Goal: Information Seeking & Learning: Learn about a topic

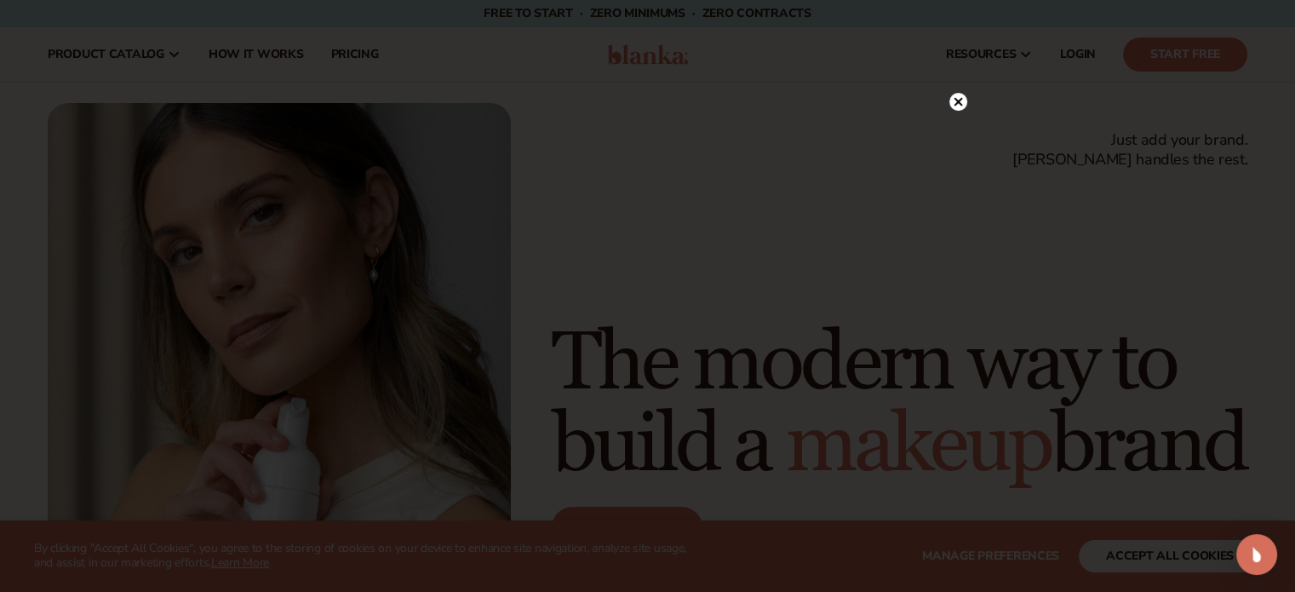
click at [957, 106] on circle at bounding box center [959, 102] width 18 height 18
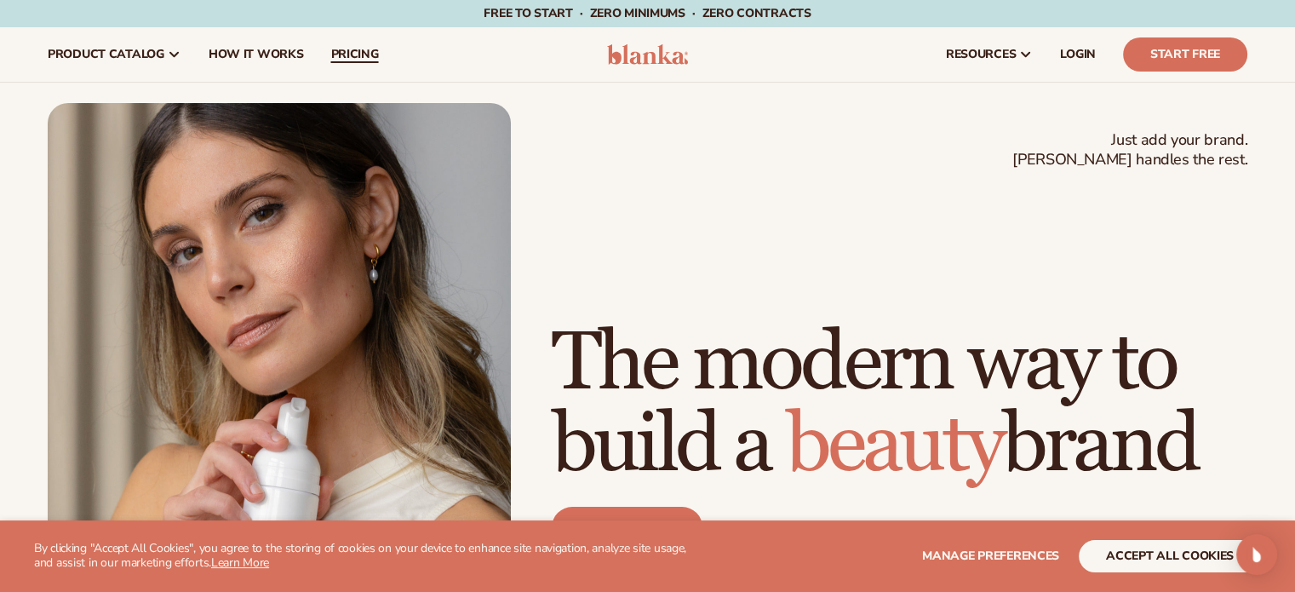
click at [344, 64] on link "pricing" at bounding box center [354, 54] width 75 height 55
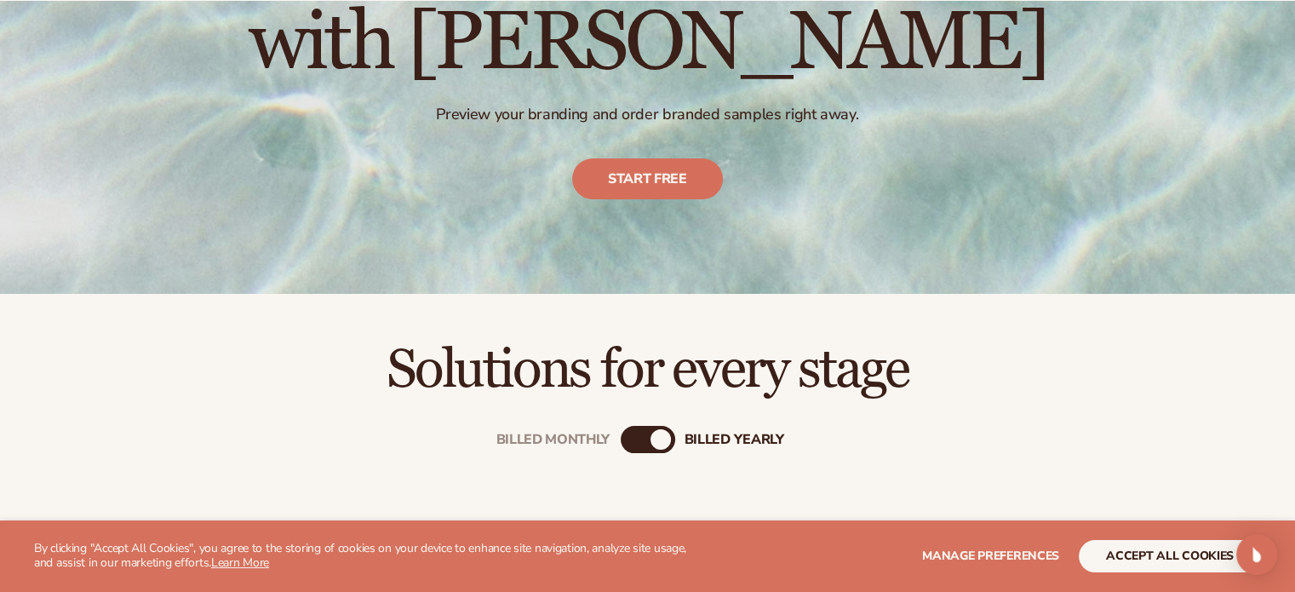
scroll to position [426, 0]
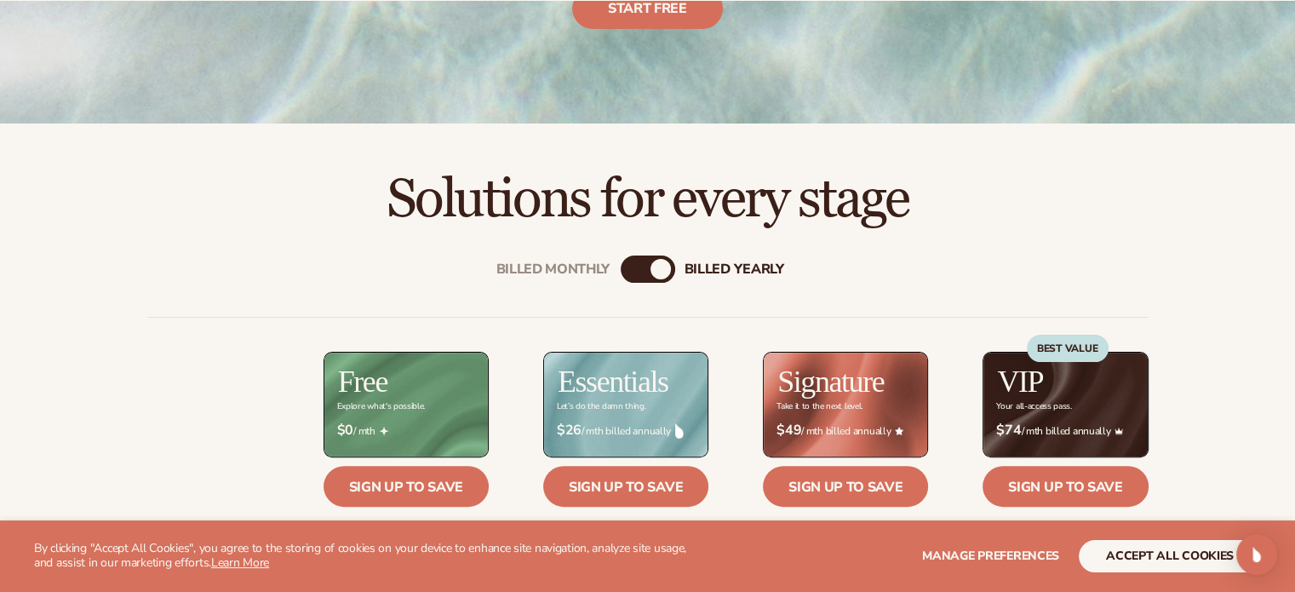
click at [653, 263] on div "billed Yearly" at bounding box center [661, 269] width 20 height 20
click at [667, 269] on div "billed Yearly" at bounding box center [661, 269] width 20 height 20
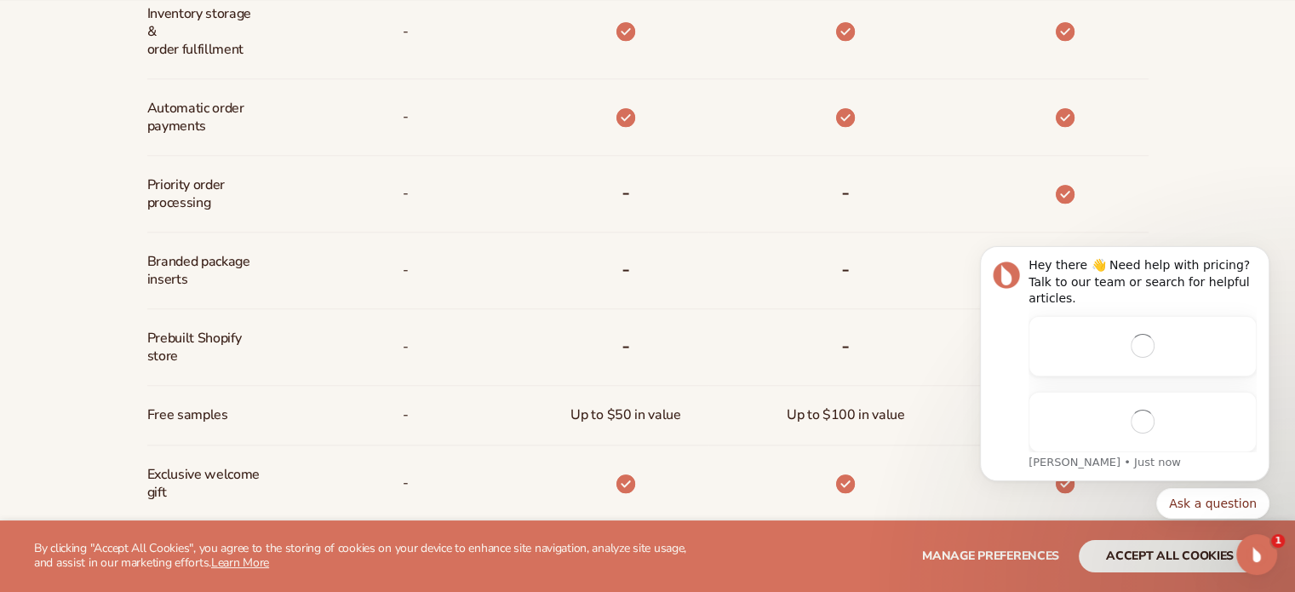
scroll to position [0, 0]
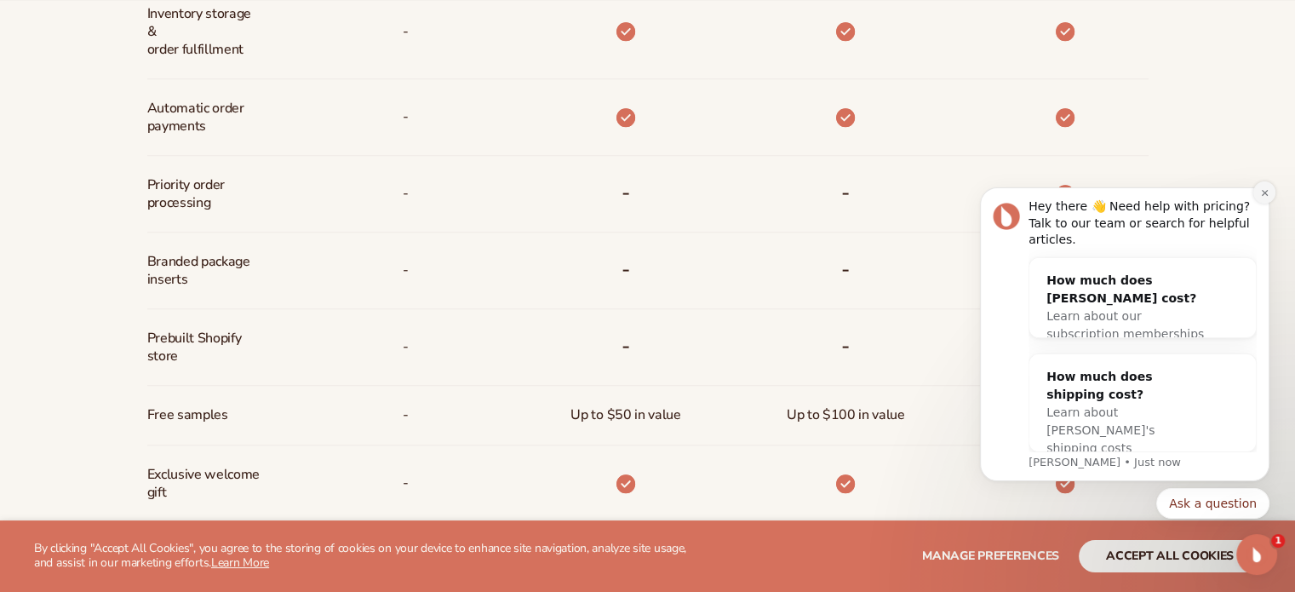
click at [1257, 204] on button "Dismiss notification" at bounding box center [1265, 192] width 22 height 22
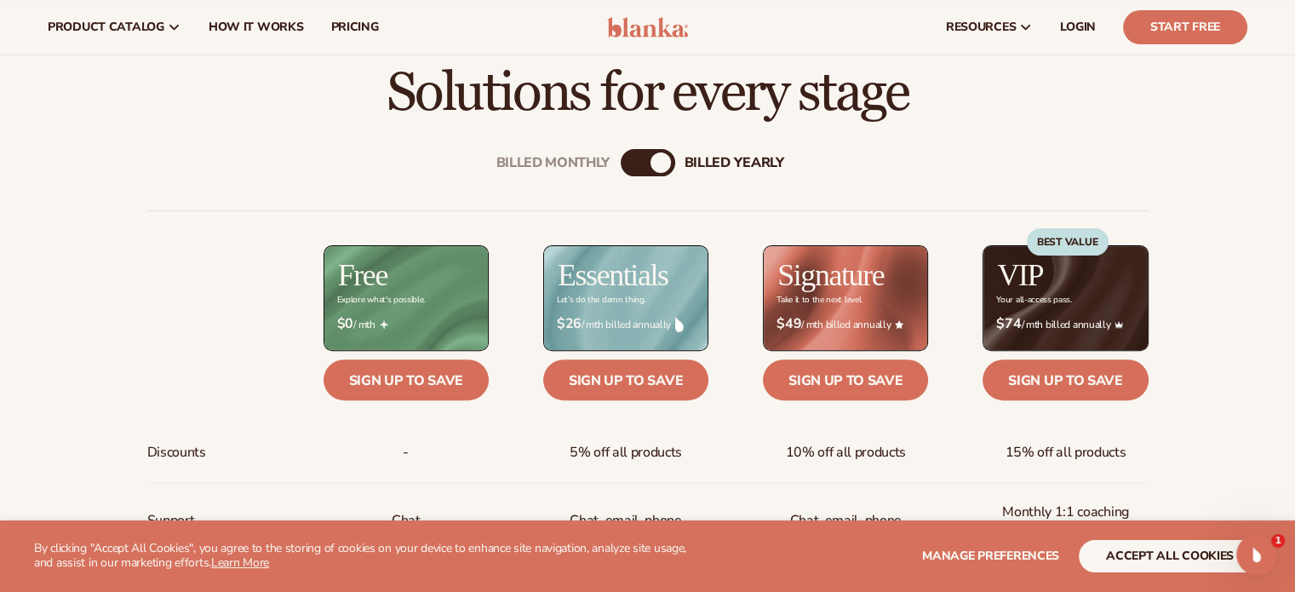
scroll to position [511, 0]
